Goal: Entertainment & Leisure: Consume media (video, audio)

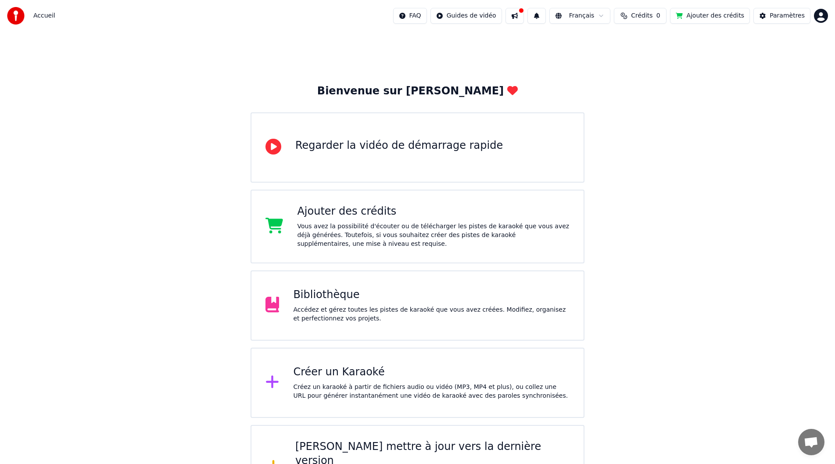
click at [319, 297] on div "Bibliothèque" at bounding box center [431, 295] width 276 height 14
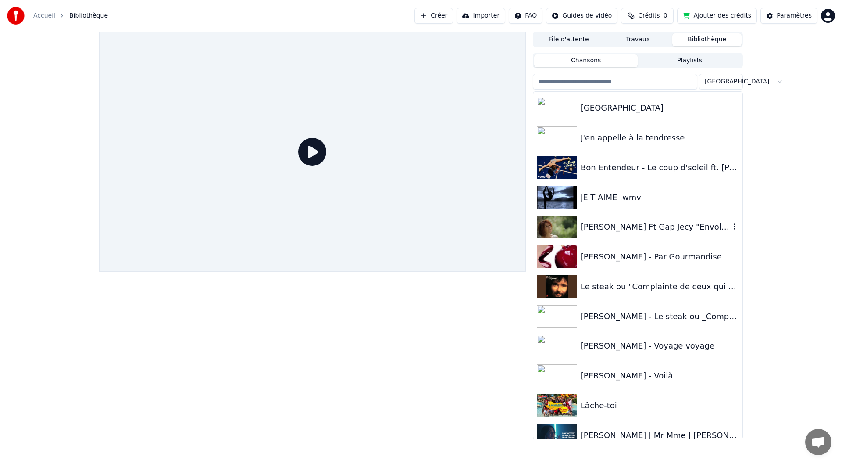
scroll to position [69, 0]
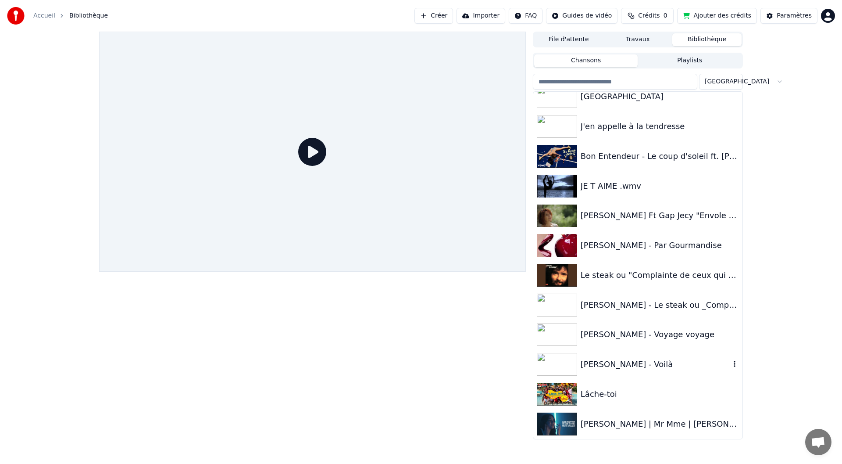
click at [566, 366] on img at bounding box center [557, 364] width 40 height 23
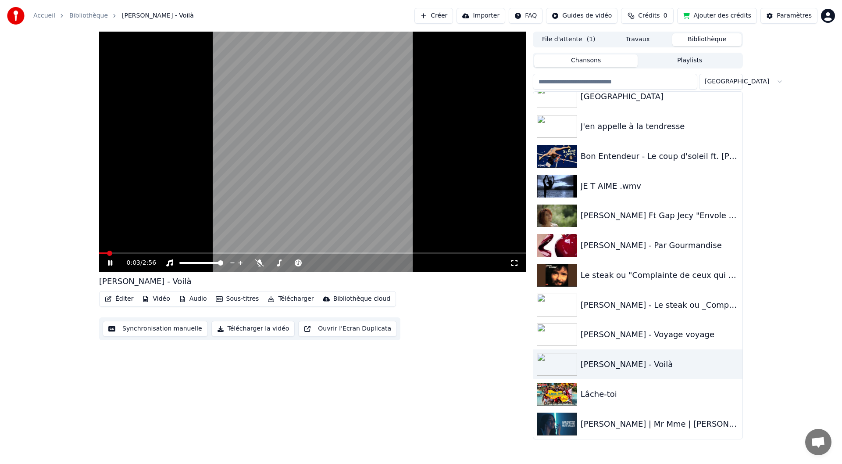
click at [102, 252] on video at bounding box center [312, 152] width 427 height 240
click at [299, 262] on span at bounding box center [297, 262] width 5 height 5
click at [101, 254] on div "0:03 / 2:56" at bounding box center [312, 263] width 427 height 18
click at [99, 254] on span at bounding box center [99, 253] width 0 height 2
click at [108, 262] on icon at bounding box center [109, 263] width 5 height 6
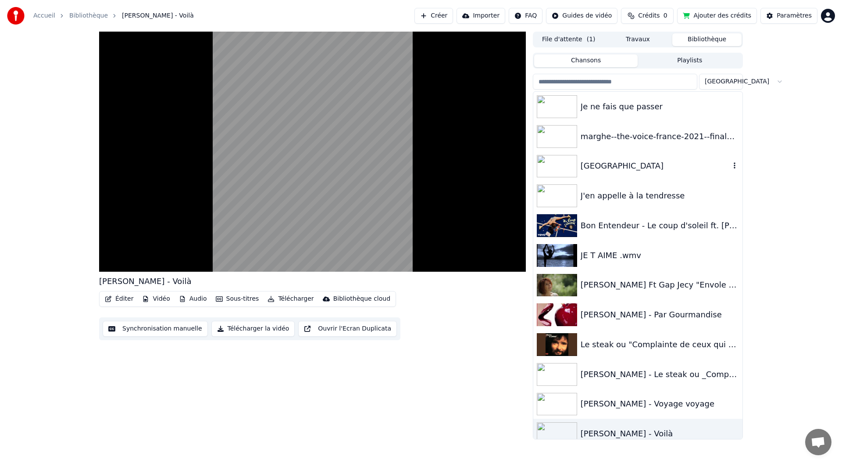
click at [554, 165] on img at bounding box center [557, 166] width 40 height 23
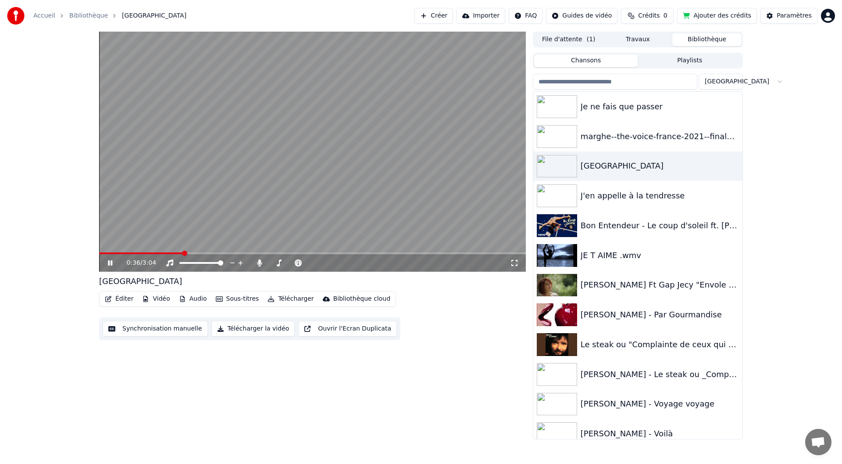
click at [362, 328] on button "Ouvrir l'Ecran Duplicata" at bounding box center [347, 329] width 99 height 16
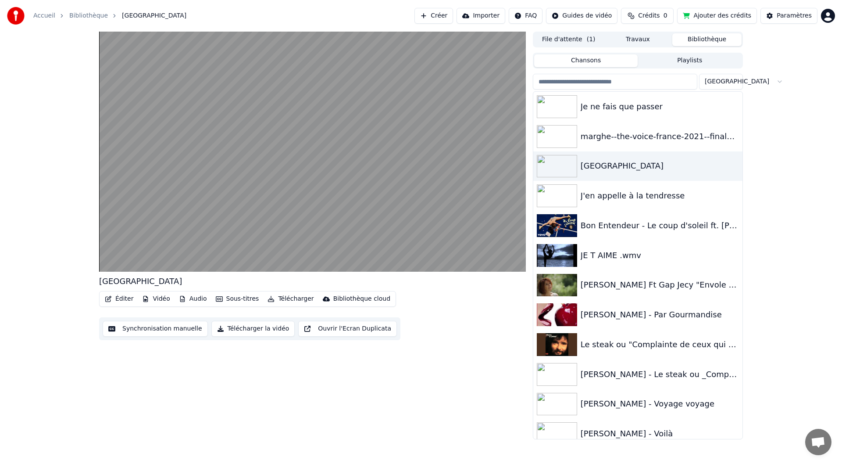
click at [649, 14] on span "Crédits" at bounding box center [648, 15] width 21 height 9
click at [709, 12] on button "Ajouter des crédits" at bounding box center [717, 16] width 80 height 16
